Goal: Check status: Check status

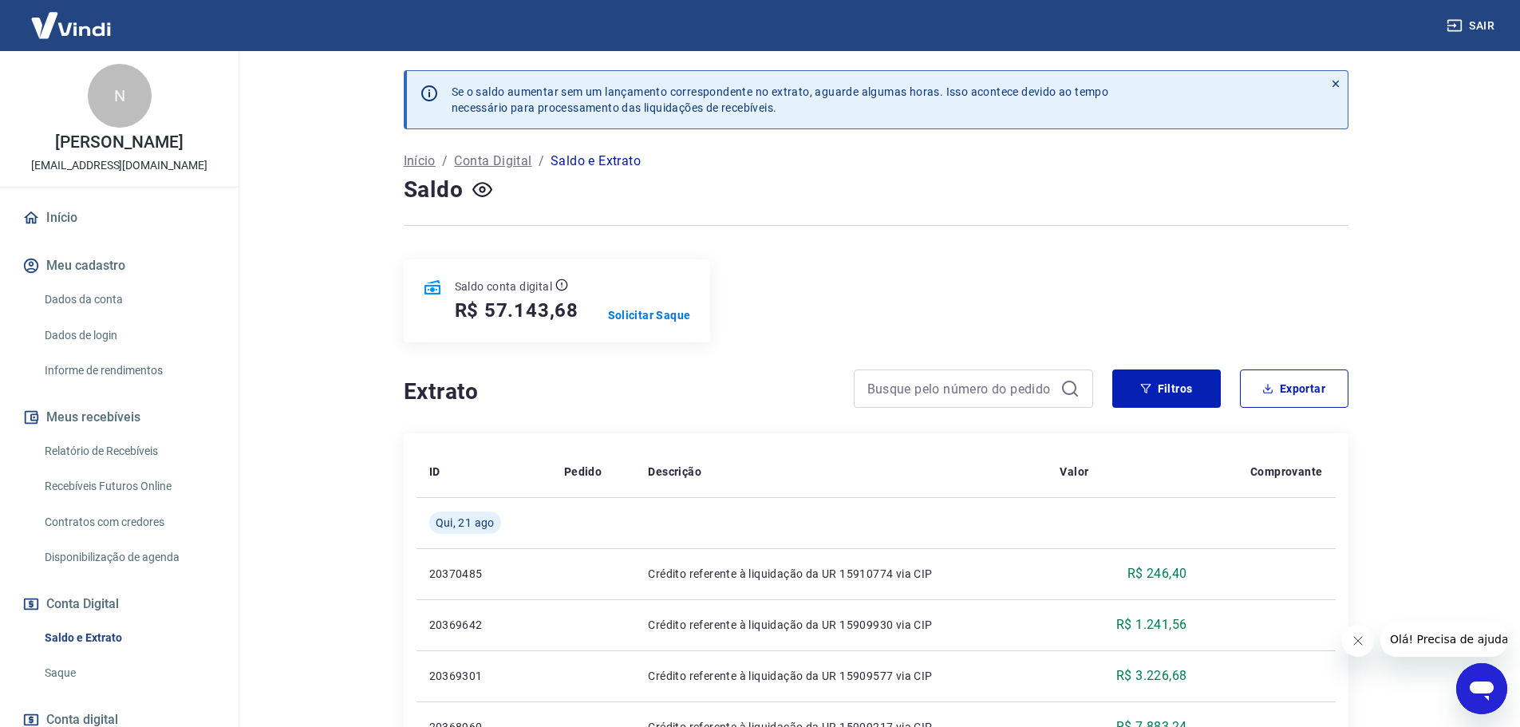
click at [132, 449] on link "Relatório de Recebíveis" at bounding box center [128, 451] width 181 height 33
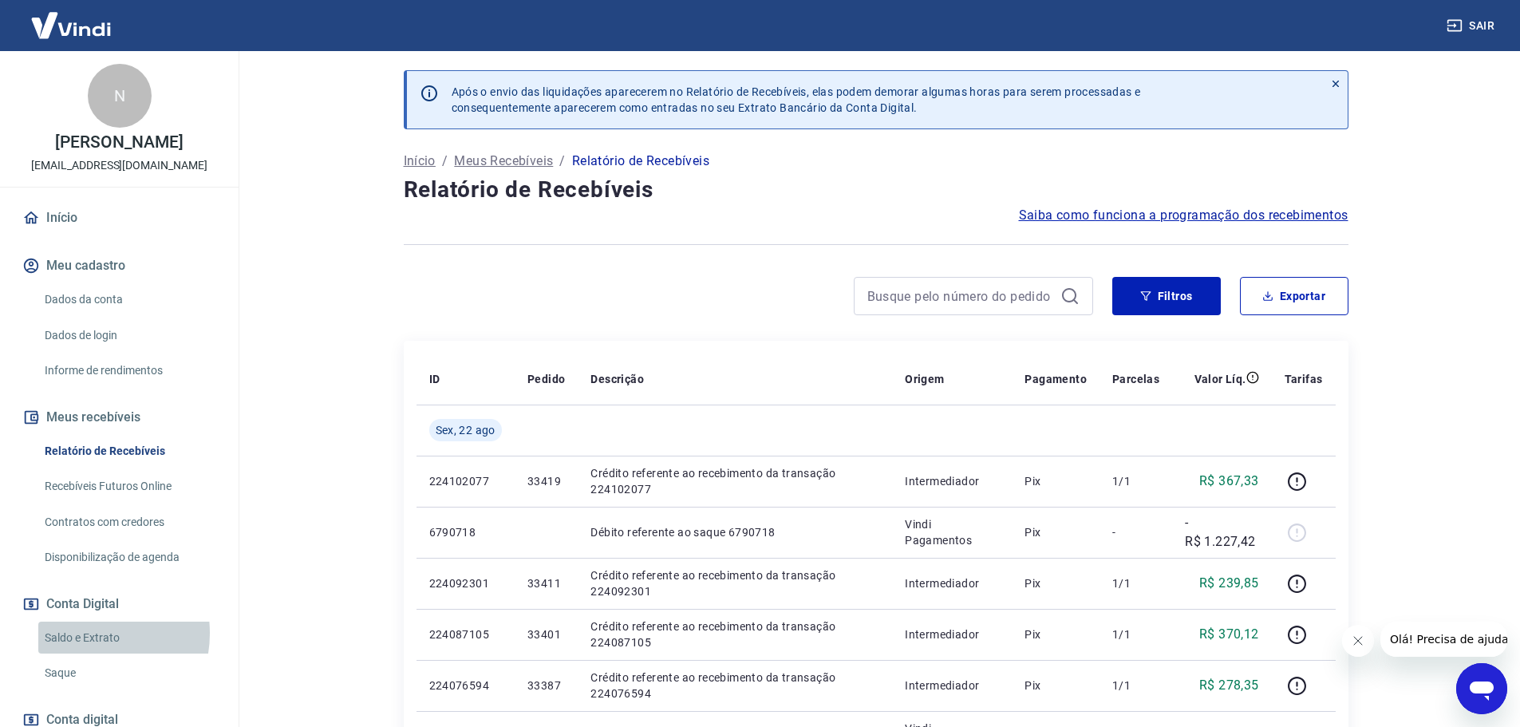
click at [89, 633] on link "Saldo e Extrato" at bounding box center [128, 638] width 181 height 33
